Goal: Task Accomplishment & Management: Complete application form

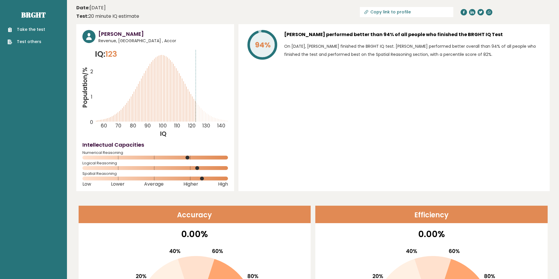
click at [29, 29] on link "Take the test" at bounding box center [27, 30] width 38 height 6
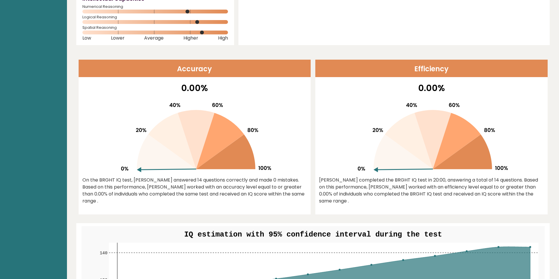
scroll to position [178, 0]
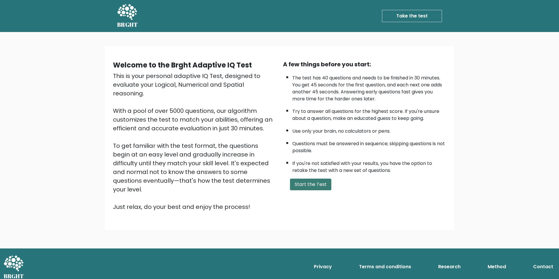
click at [316, 191] on button "Start the Test" at bounding box center [310, 185] width 41 height 12
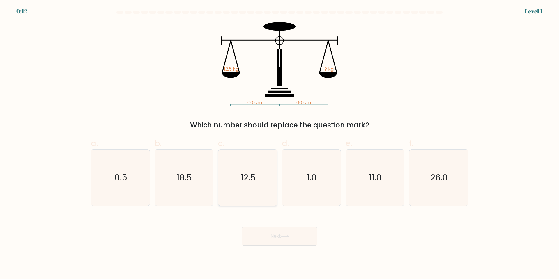
click at [253, 181] on icon "12.5" at bounding box center [248, 178] width 56 height 56
click at [280, 144] on input "c. 12.5" at bounding box center [280, 142] width 0 height 4
radio input "true"
click at [283, 237] on icon at bounding box center [284, 236] width 7 height 3
click at [269, 239] on button "Next" at bounding box center [280, 236] width 76 height 19
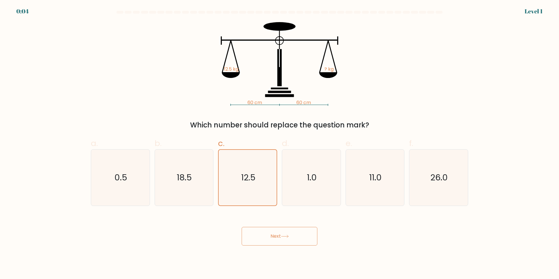
click at [280, 233] on button "Next" at bounding box center [280, 236] width 76 height 19
